Goal: Information Seeking & Learning: Learn about a topic

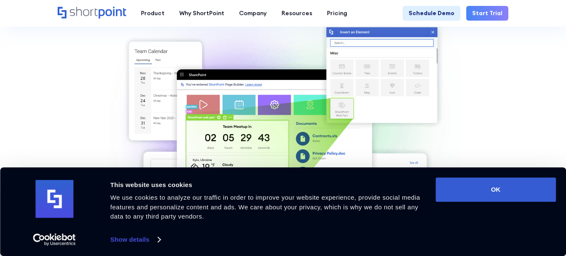
scroll to position [224, 0]
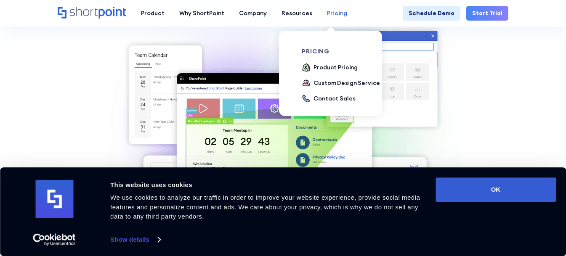
click at [330, 12] on div "Pricing" at bounding box center [337, 13] width 20 height 9
click at [331, 66] on div "Product Pricing" at bounding box center [335, 67] width 44 height 9
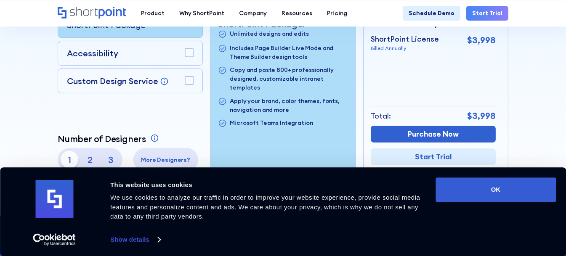
scroll to position [280, 0]
